Goal: Information Seeking & Learning: Learn about a topic

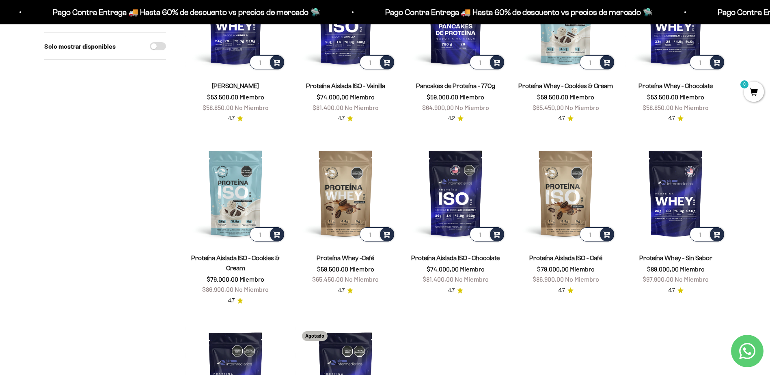
scroll to position [81, 0]
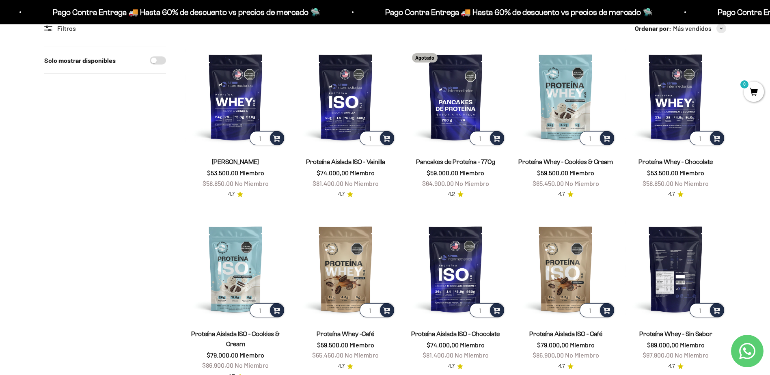
click at [671, 263] on img at bounding box center [675, 269] width 100 height 100
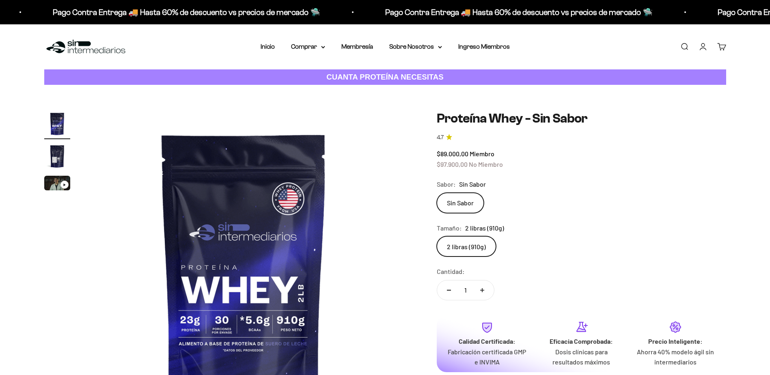
click at [454, 204] on label "Sin Sabor" at bounding box center [460, 203] width 47 height 20
click at [437, 193] on input "Sin Sabor" at bounding box center [436, 192] width 0 height 0
click at [441, 47] on icon at bounding box center [440, 47] width 4 height 3
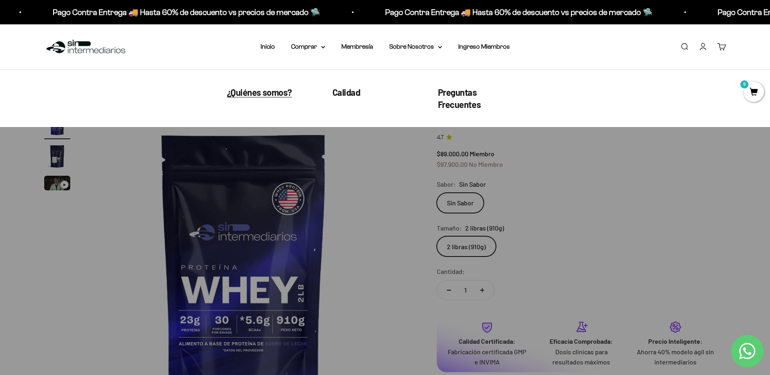
click at [254, 92] on span "¿Quiénes somos?" at bounding box center [259, 92] width 65 height 11
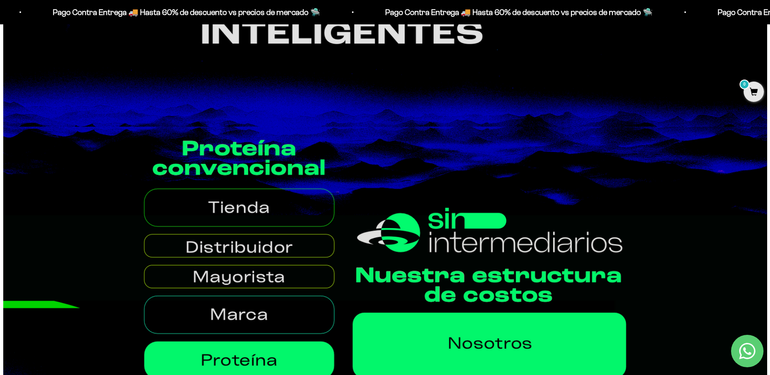
scroll to position [446, 0]
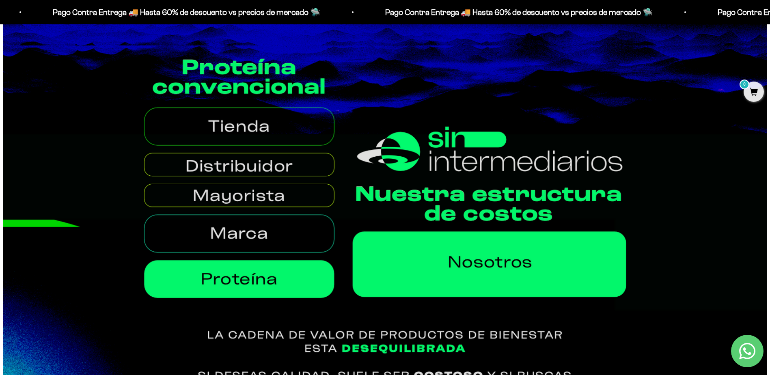
click at [239, 131] on img at bounding box center [385, 230] width 764 height 371
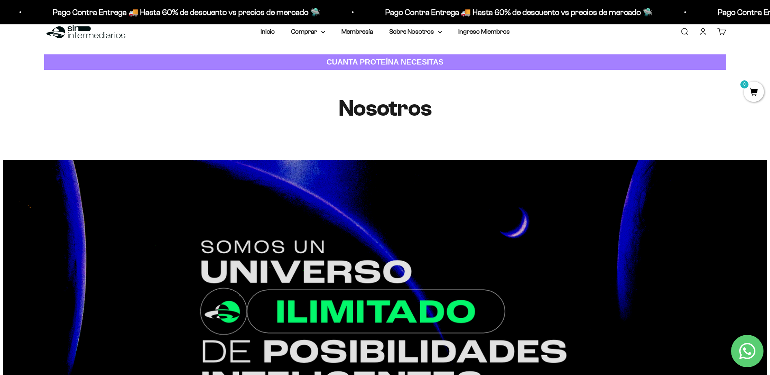
scroll to position [0, 0]
